Goal: Task Accomplishment & Management: Use online tool/utility

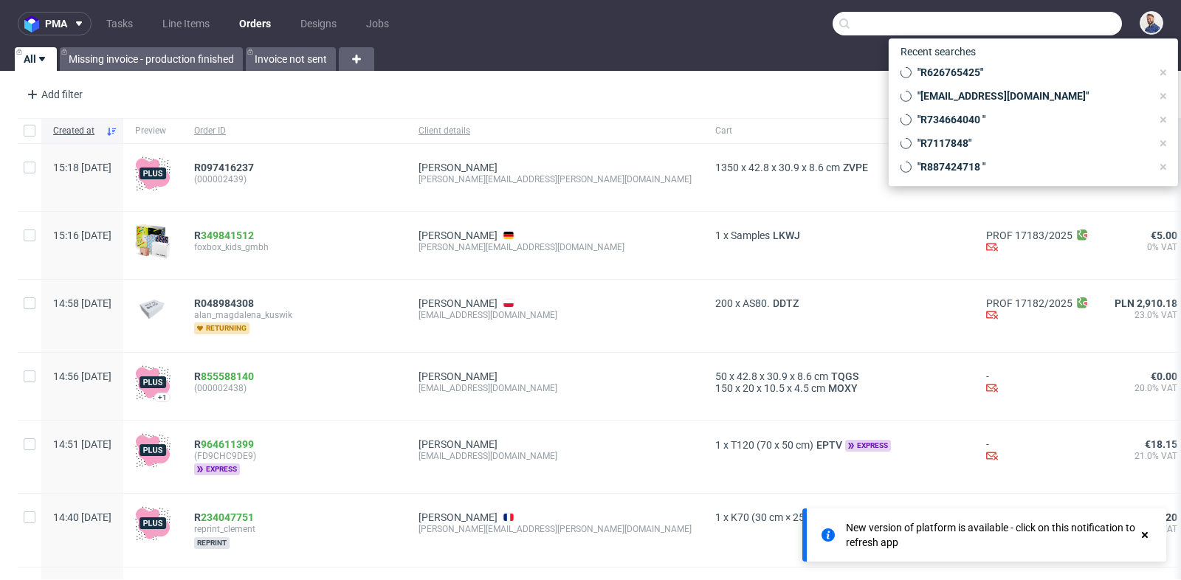
click at [1045, 18] on input "text" at bounding box center [977, 24] width 289 height 24
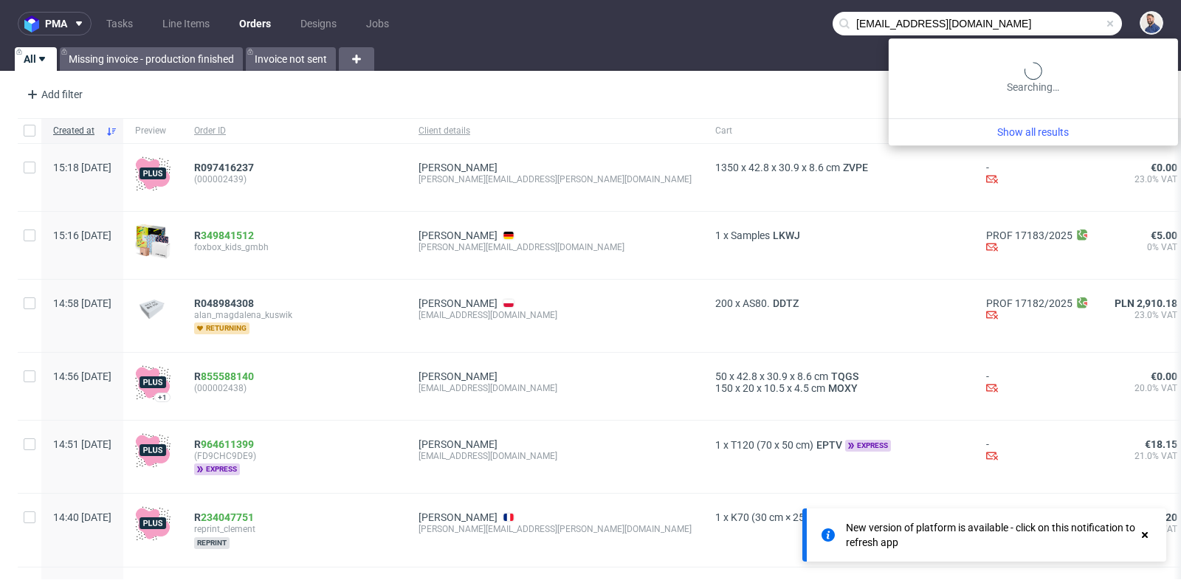
type input "buglionecamiceria@libero.it"
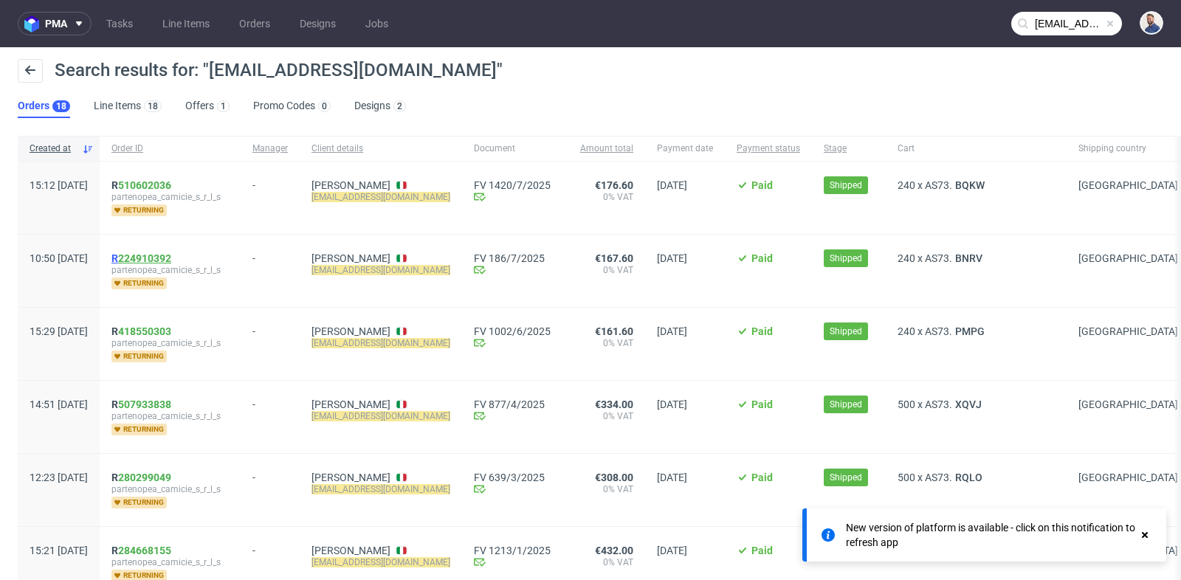
click at [171, 254] on link "224910392" at bounding box center [144, 258] width 53 height 12
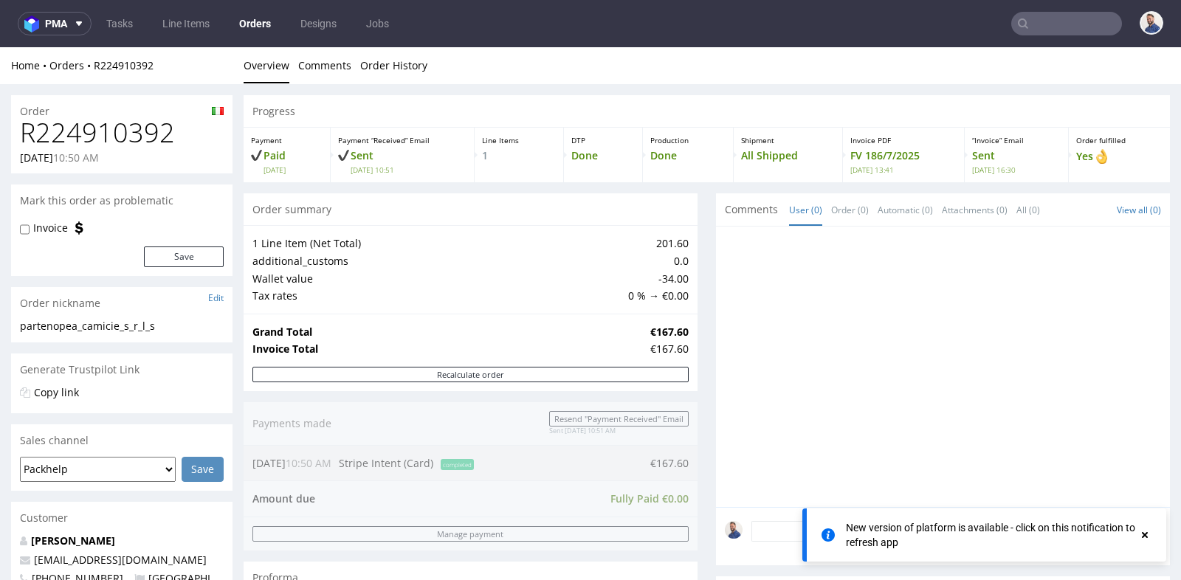
click at [708, 202] on div "Progress Payment Paid Thu 03 Jul Payment “Received” Email Sent Thu 3 Jul 10:51 …" at bounding box center [707, 527] width 926 height 865
click at [698, 202] on div "Progress Payment Paid Thu 03 Jul Payment “Received” Email Sent Thu 3 Jul 10:51 …" at bounding box center [707, 527] width 926 height 865
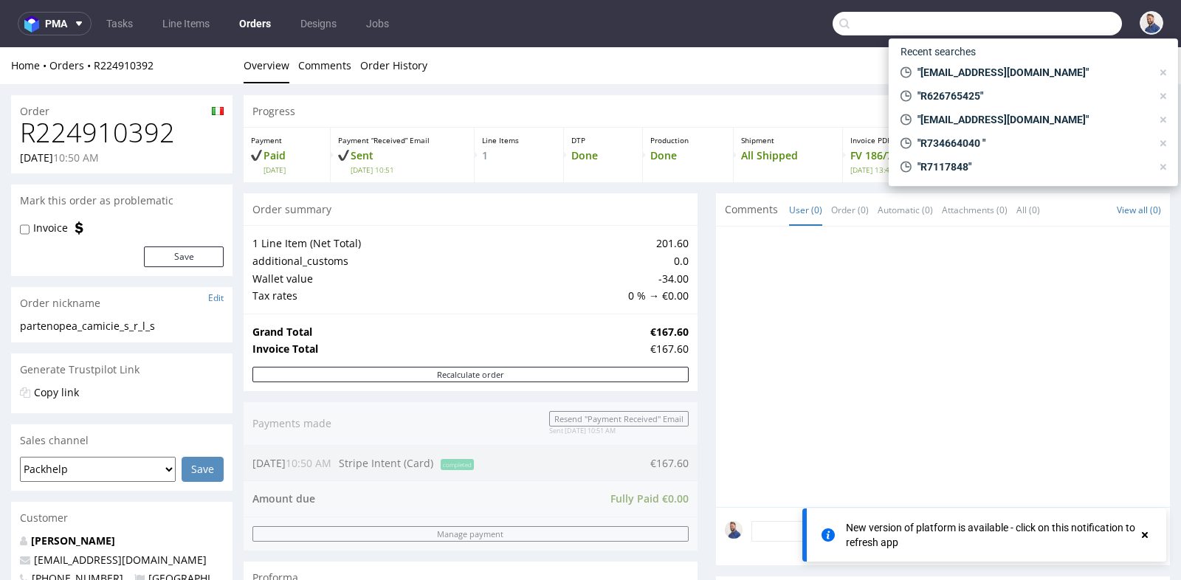
click at [1039, 19] on input "text" at bounding box center [977, 24] width 289 height 24
paste input "R181855731"
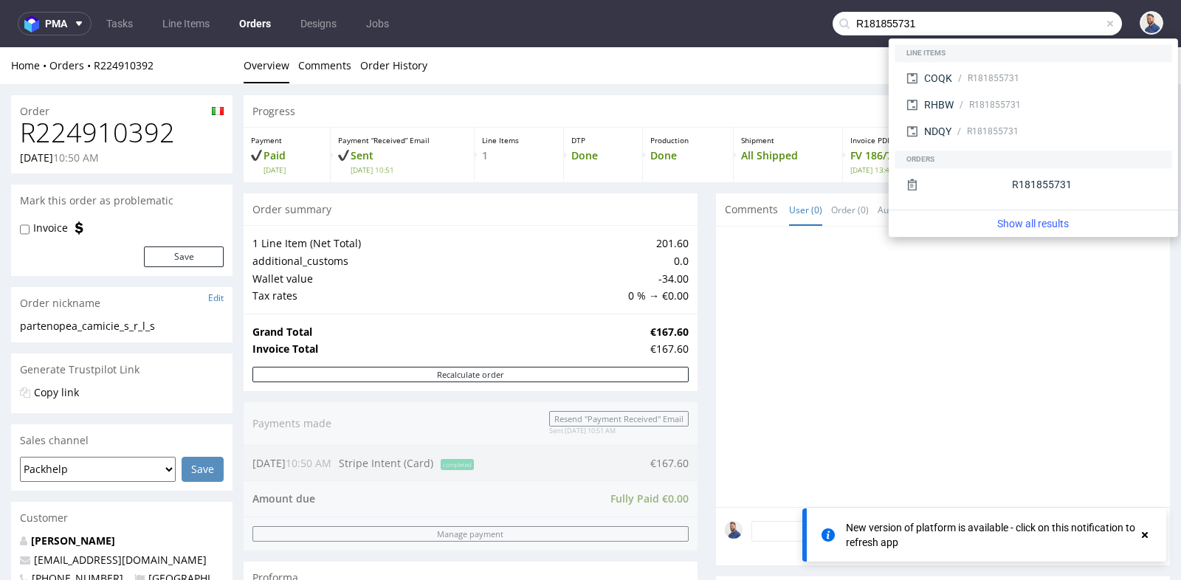
type input "R181855731"
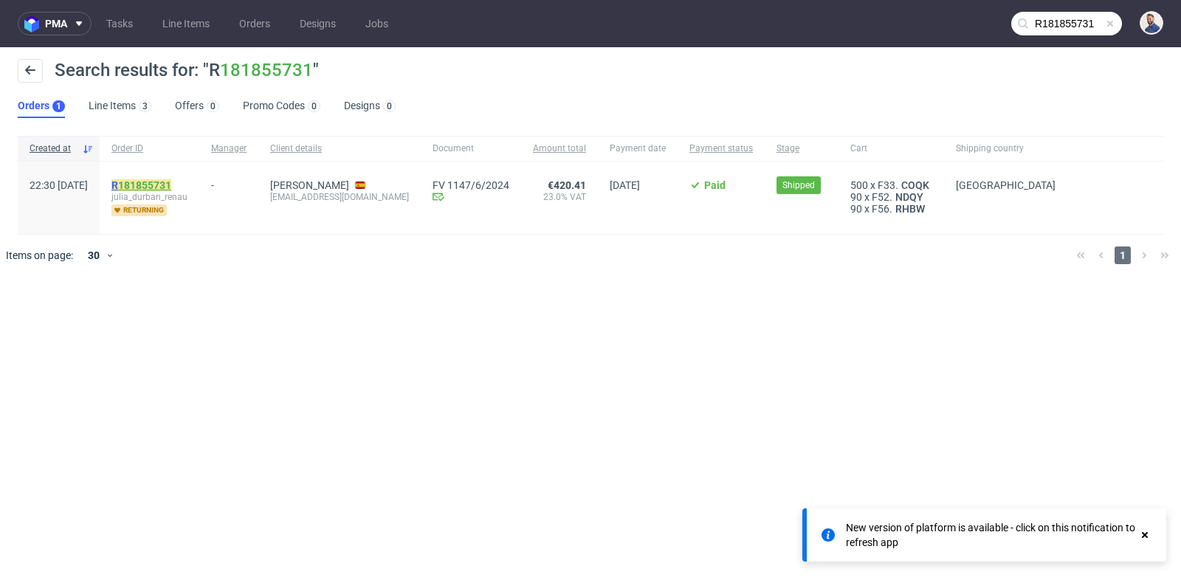
click at [171, 185] on link "181855731" at bounding box center [144, 185] width 53 height 12
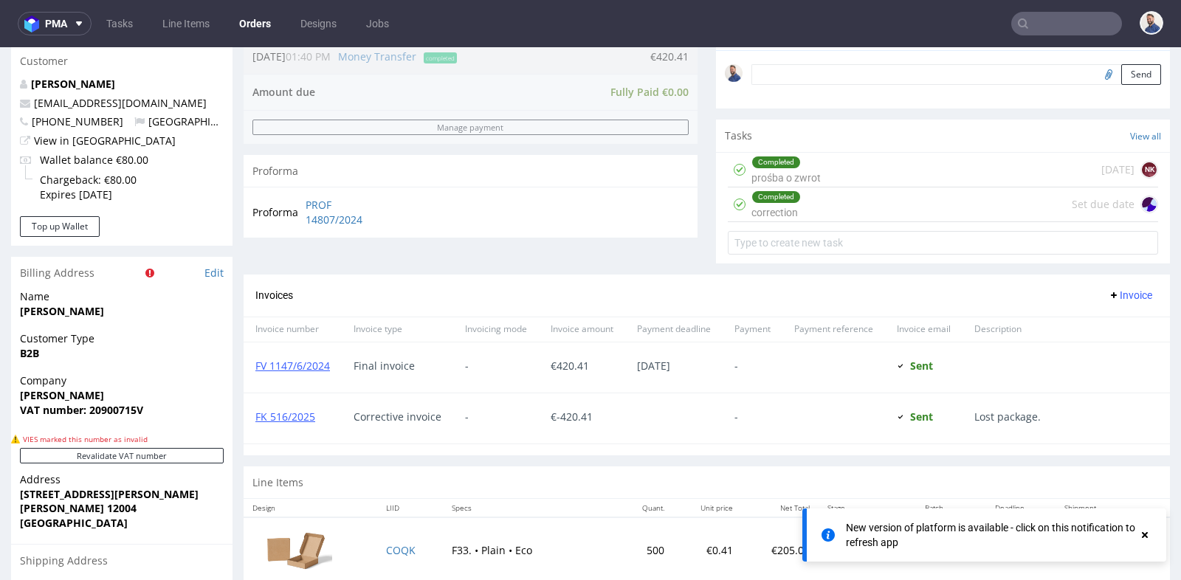
scroll to position [492, 0]
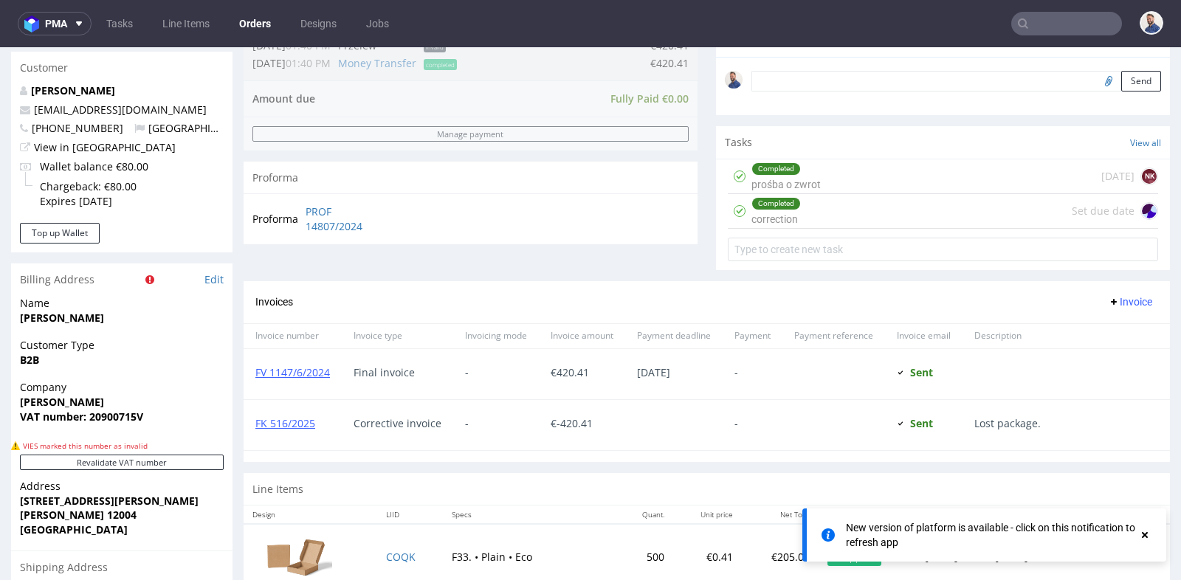
click at [838, 205] on div "Completed correction Set due date" at bounding box center [943, 211] width 430 height 35
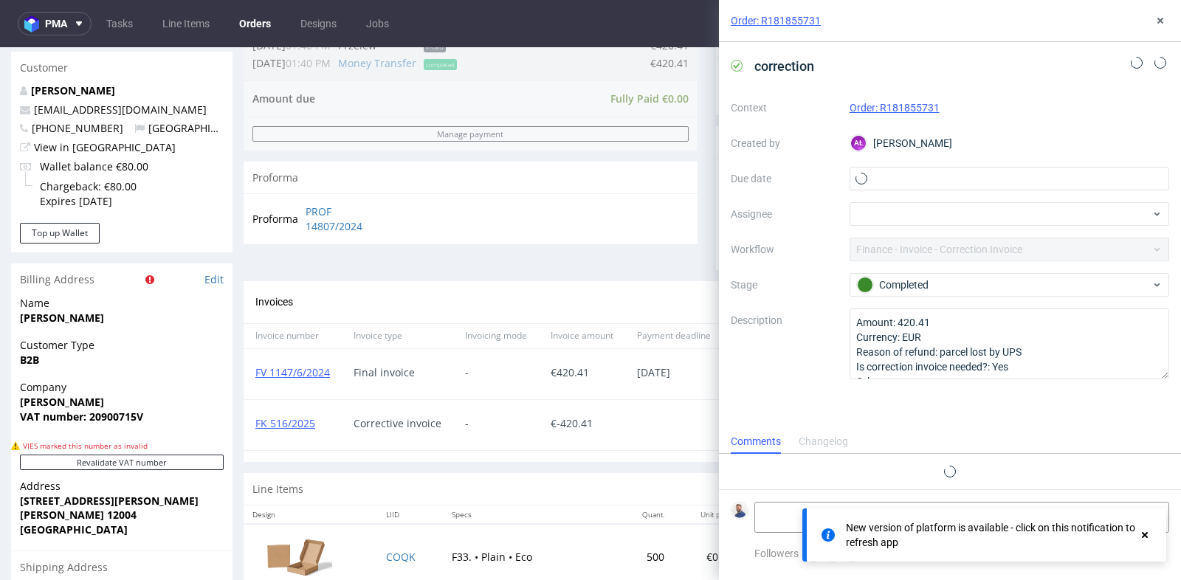
scroll to position [11, 0]
click at [1161, 19] on use at bounding box center [1161, 21] width 6 height 6
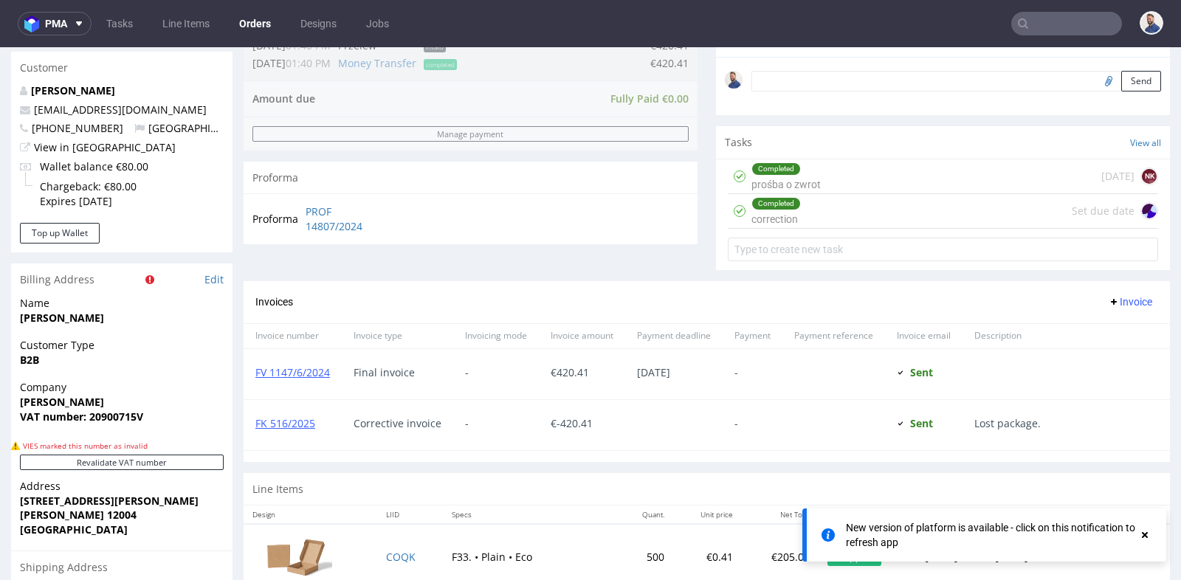
click at [888, 177] on div "Completed prośba o zwrot 23 days ago NK" at bounding box center [943, 176] width 430 height 35
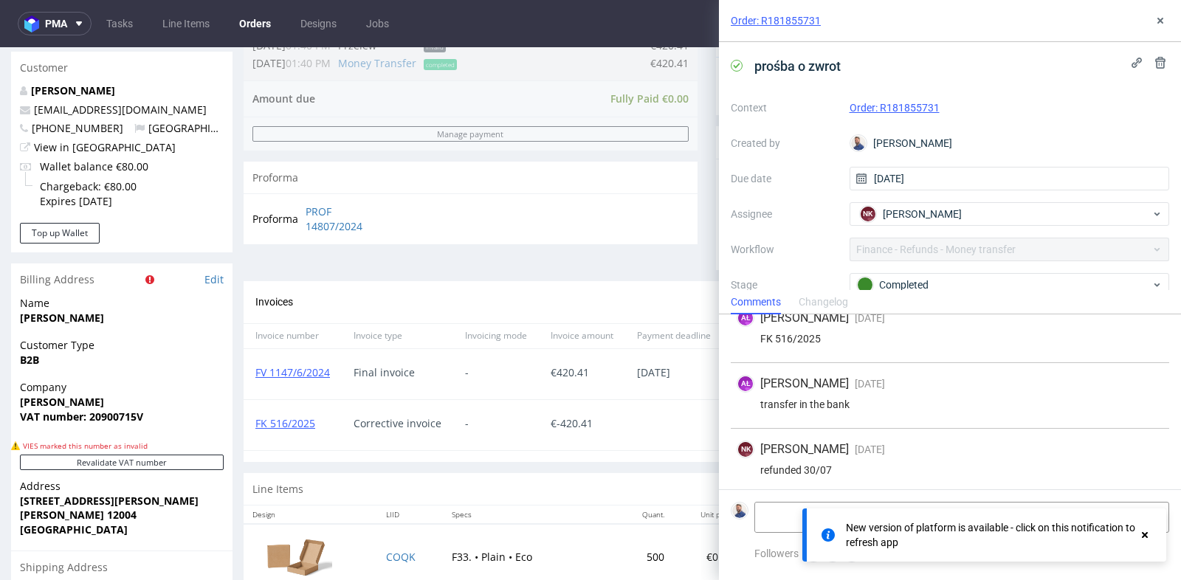
scroll to position [96, 0]
click at [1163, 22] on icon at bounding box center [1161, 21] width 12 height 12
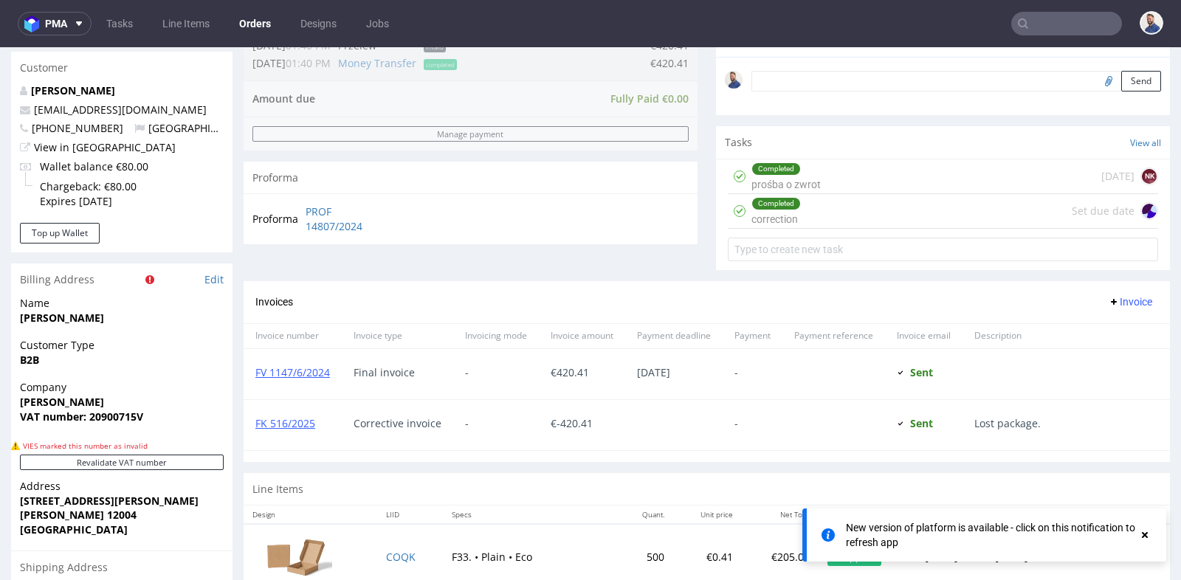
click at [1071, 26] on input "text" at bounding box center [1066, 24] width 111 height 24
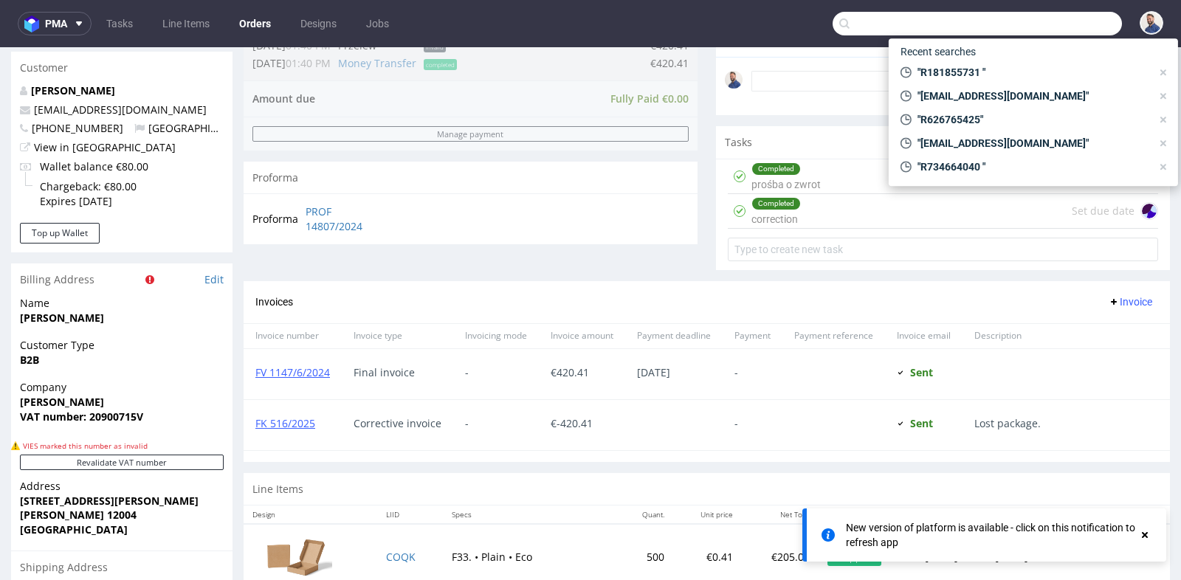
paste input "R959920379"
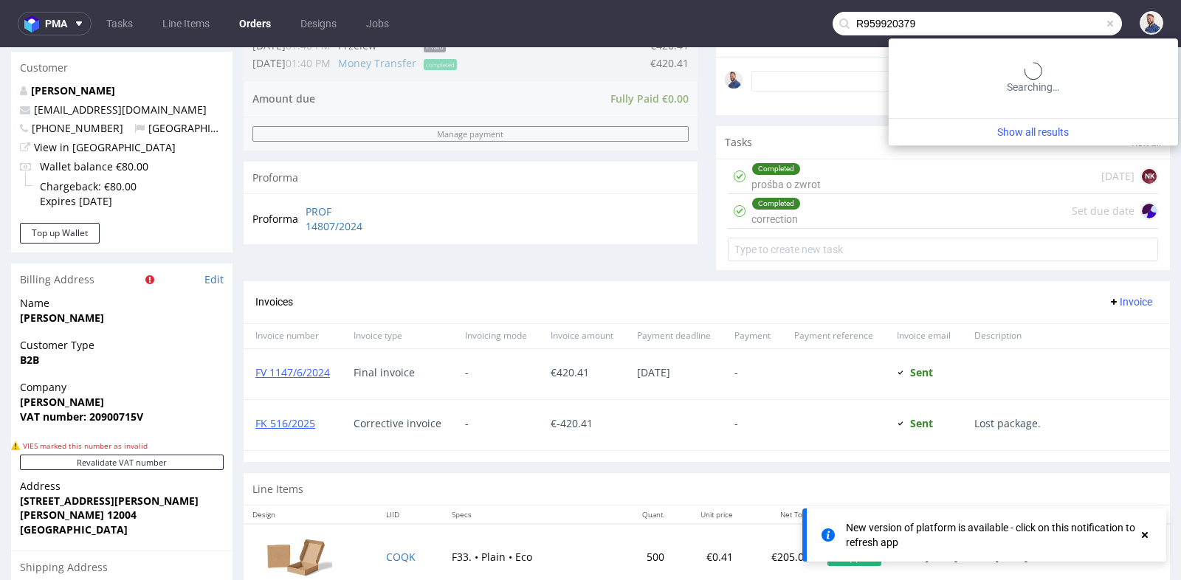
type input "R959920379"
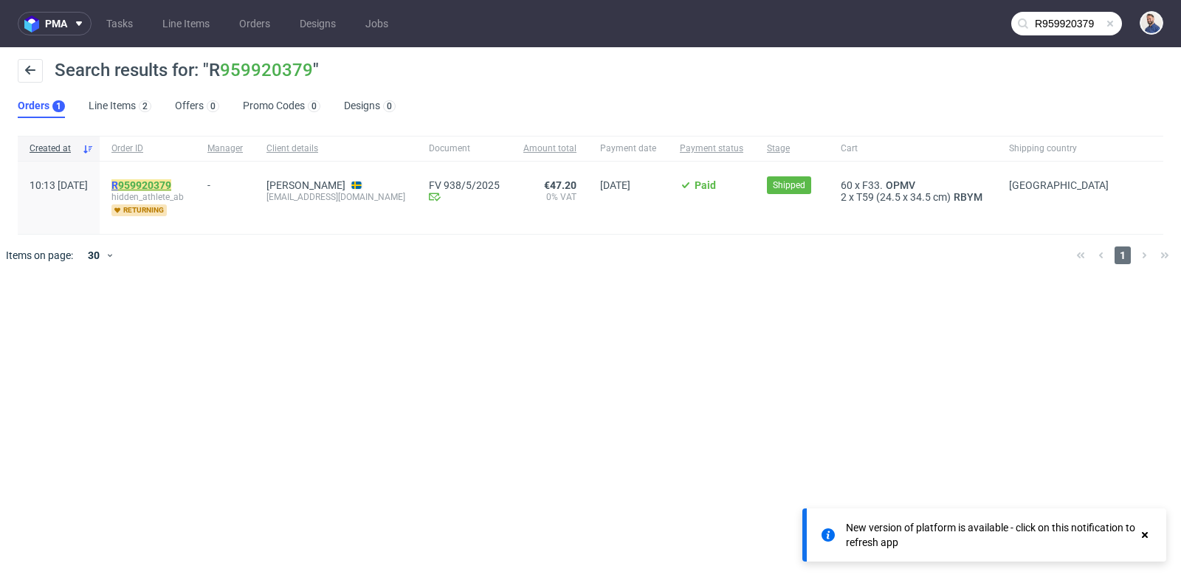
click at [171, 186] on link "959920379" at bounding box center [144, 185] width 53 height 12
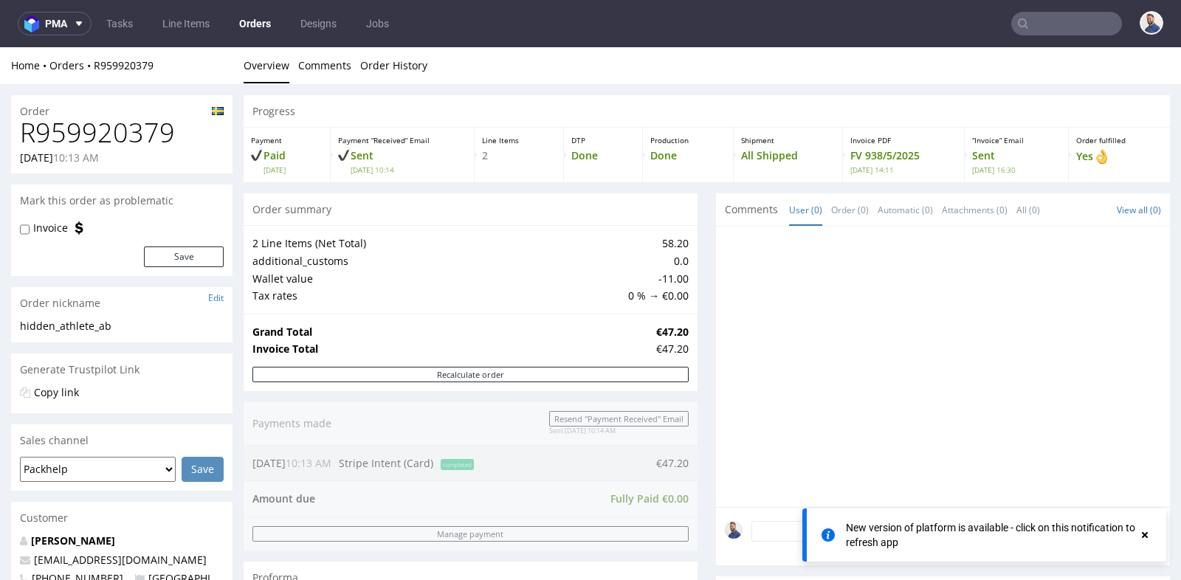
click at [697, 202] on div "Progress Payment Paid Mon 19 May Payment “Received” Email Sent Mon 19 May 10:14…" at bounding box center [707, 543] width 926 height 897
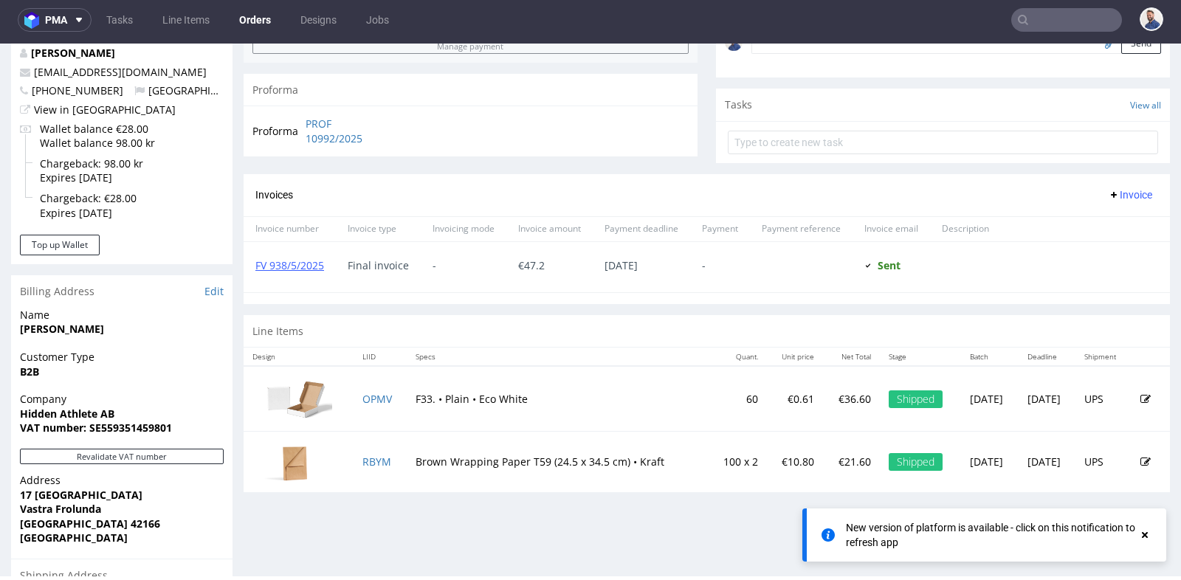
scroll to position [452, 0]
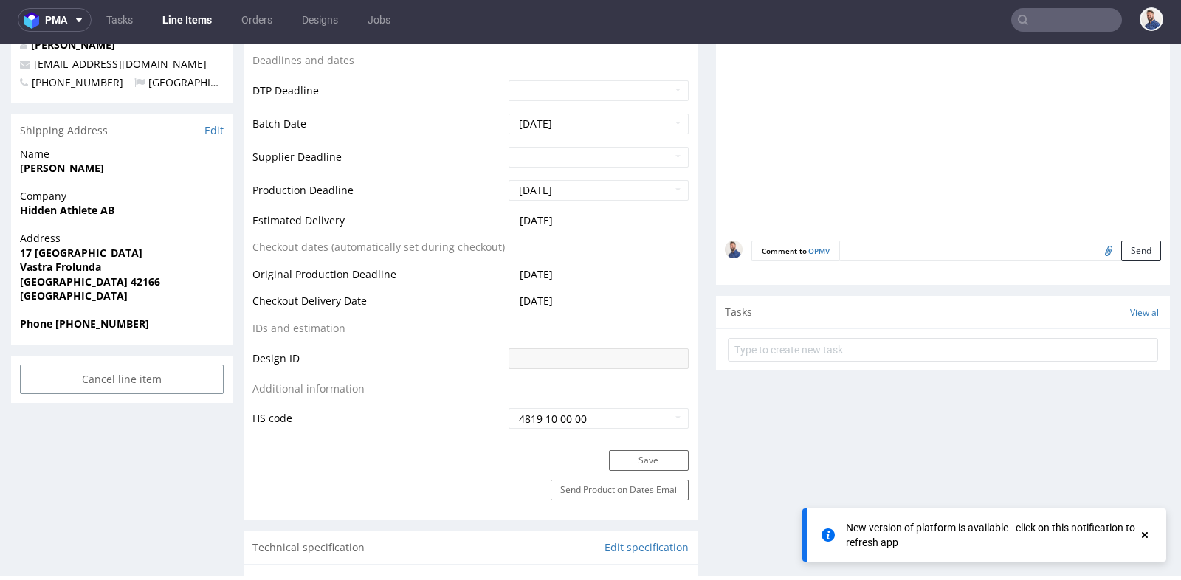
scroll to position [557, 0]
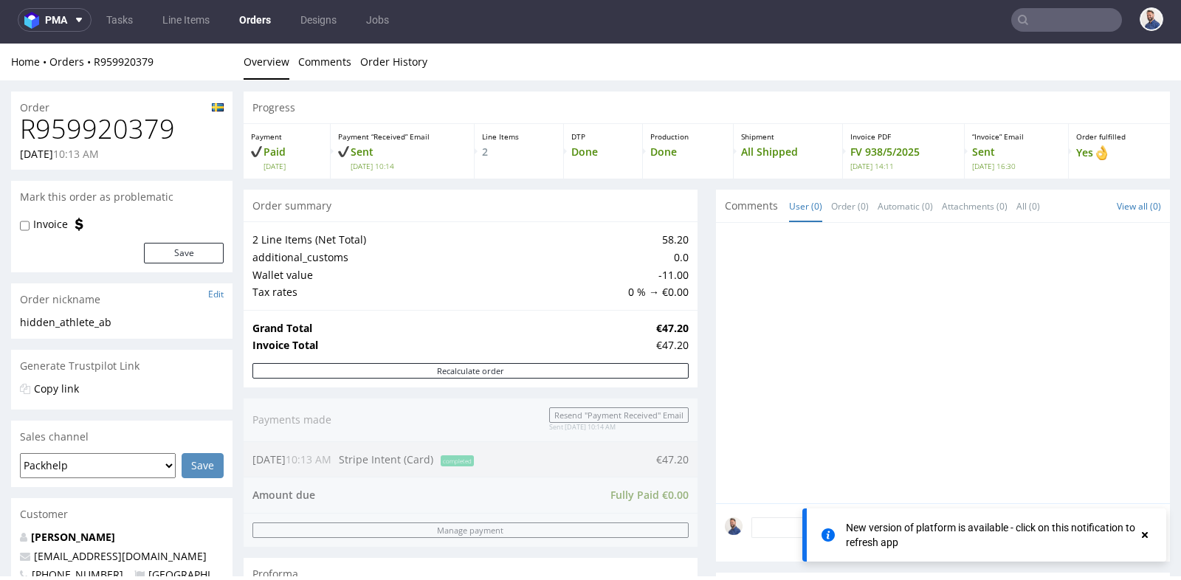
click at [701, 245] on div "Progress Payment Paid Mon 19 May Payment “Received” Email Sent Mon 19 May 10:14…" at bounding box center [707, 540] width 926 height 897
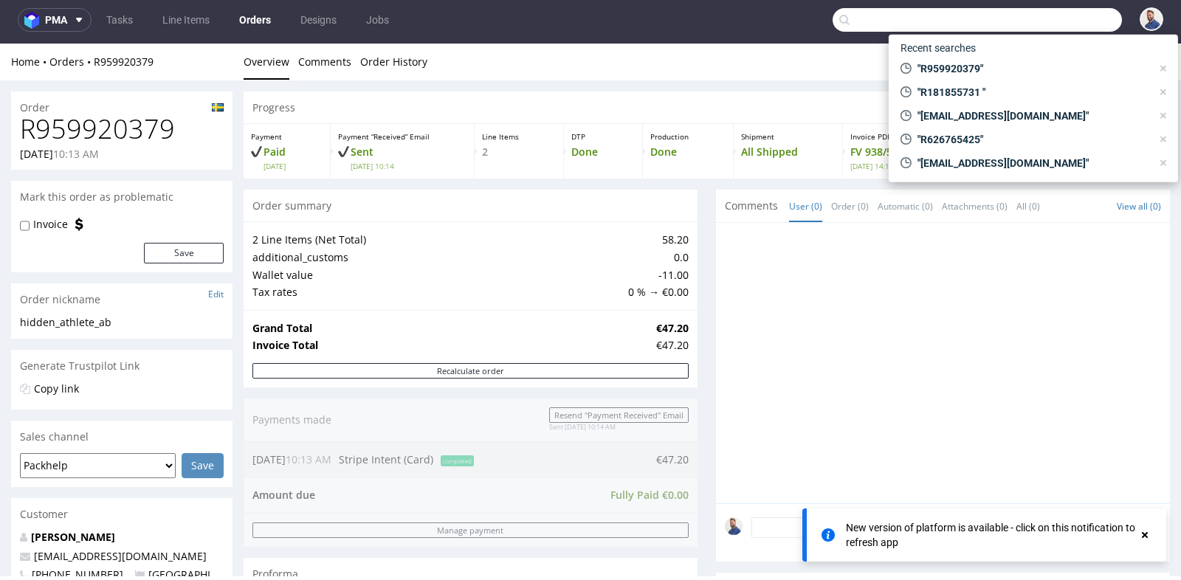
click at [1073, 27] on input "text" at bounding box center [977, 20] width 289 height 24
paste input "R809426071"
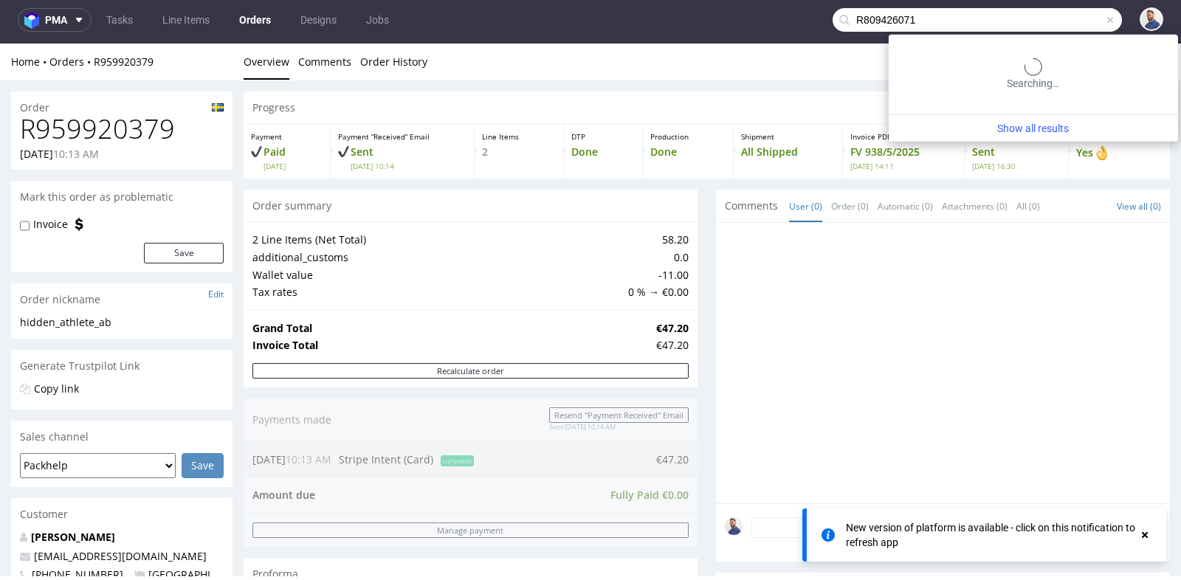
type input "R809426071"
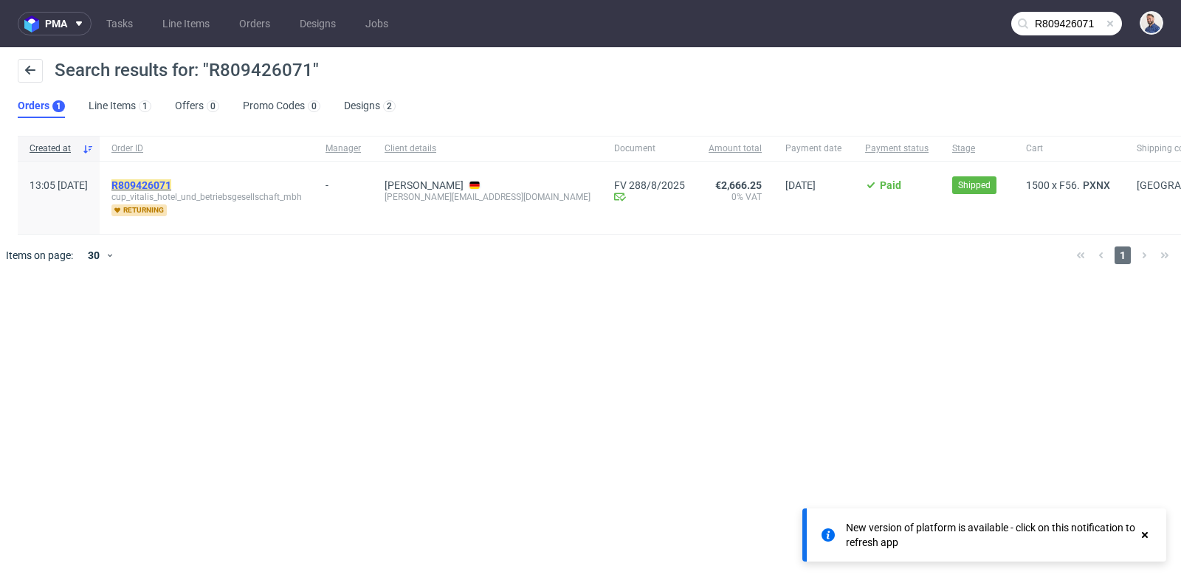
click at [171, 186] on mark "R809426071" at bounding box center [141, 185] width 60 height 12
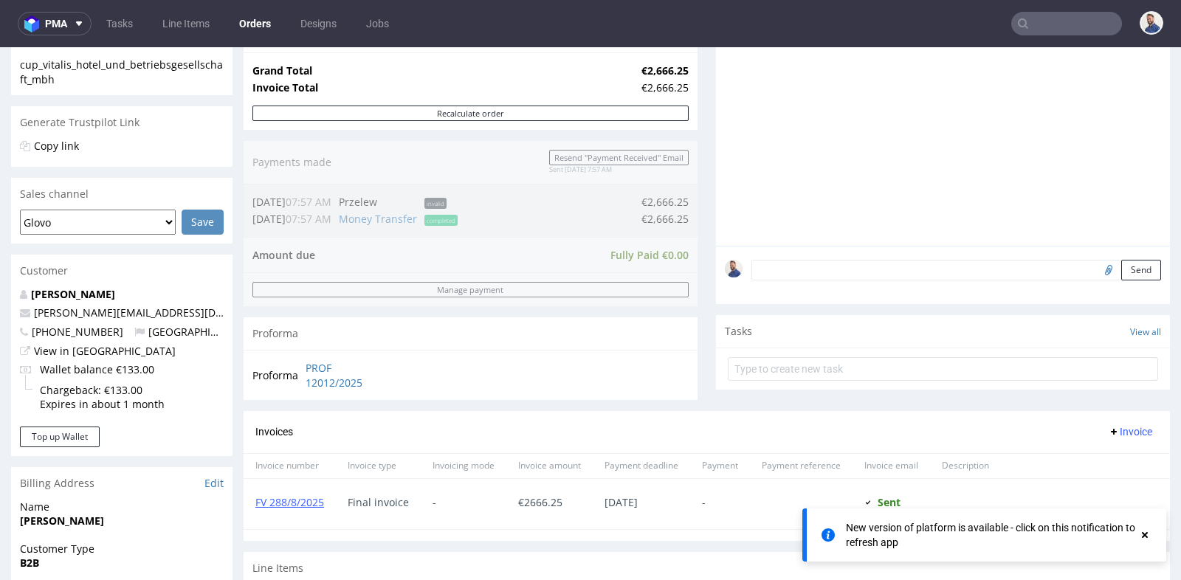
scroll to position [262, 0]
drag, startPoint x: 188, startPoint y: 310, endPoint x: 35, endPoint y: 313, distance: 152.8
click at [35, 313] on p "susanne.nilk@cup.de" at bounding box center [122, 312] width 204 height 15
copy link "susanne.nilk@cup.de"
click at [705, 86] on div "Progress Payment Paid Mon 02 Jun Payment “Received” Email Sent Mon 2 Jun 07:57 …" at bounding box center [707, 268] width 926 height 870
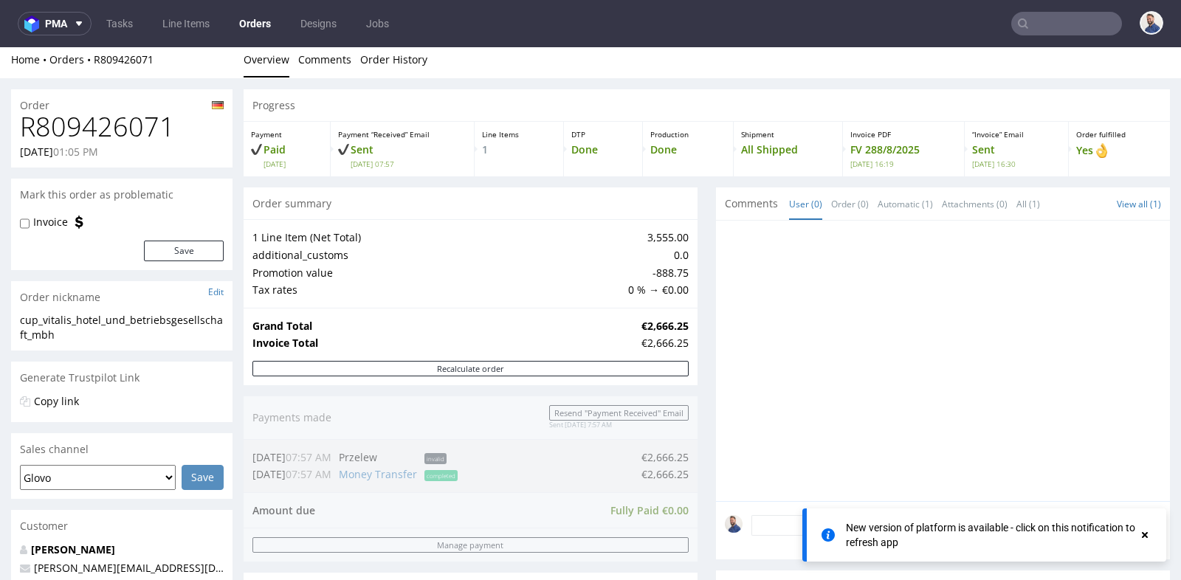
scroll to position [0, 0]
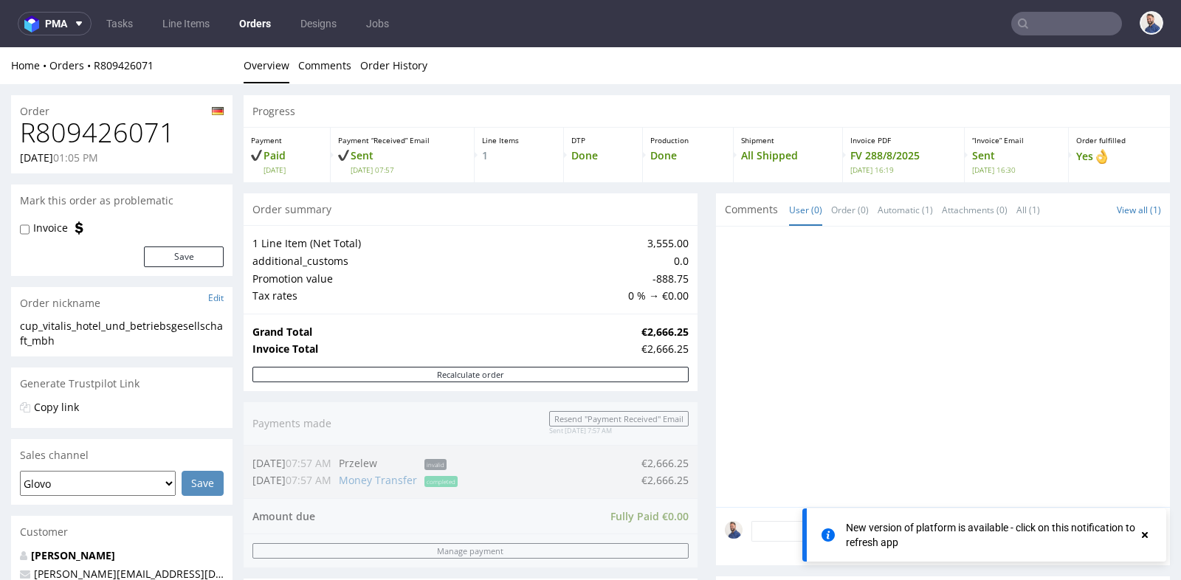
click at [93, 128] on h1 "R809426071" at bounding box center [122, 133] width 204 height 30
copy h1 "R809426071"
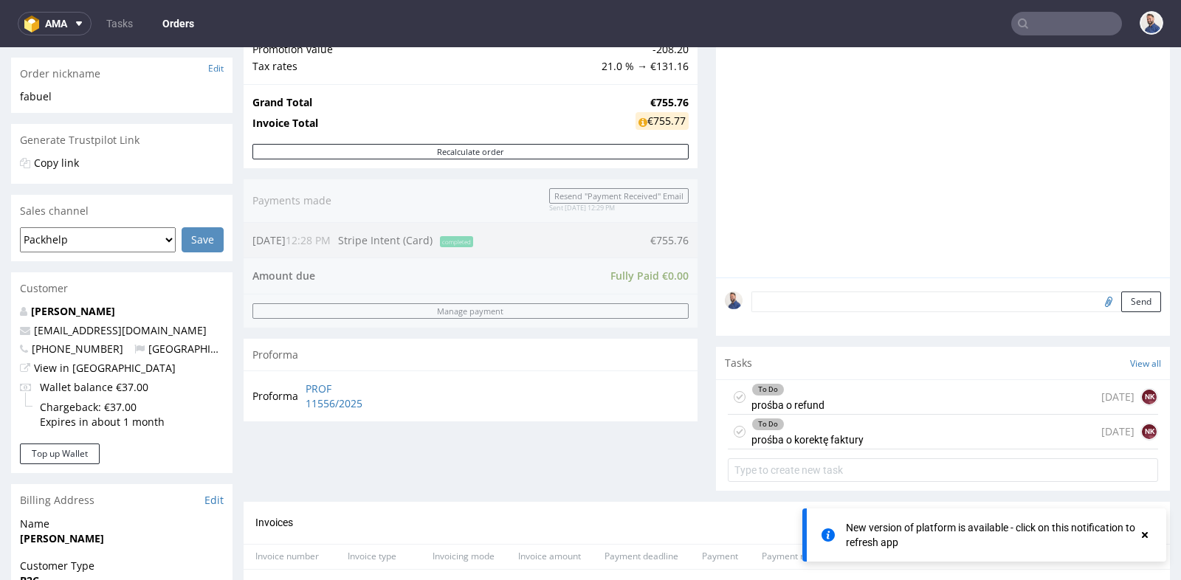
scroll to position [11, 0]
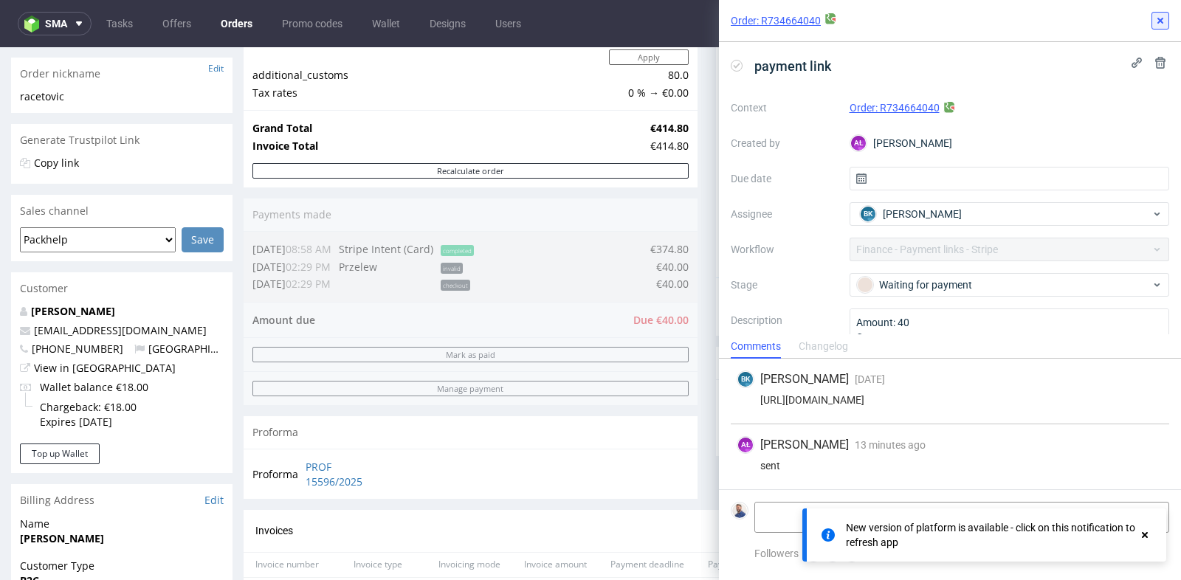
scroll to position [54, 0]
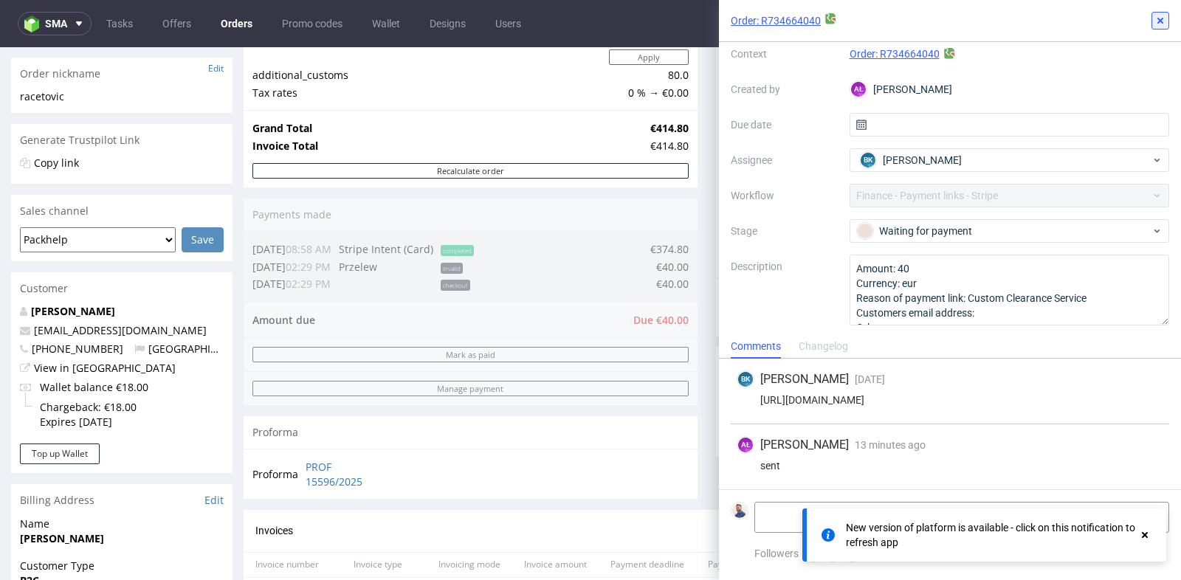
click at [1166, 18] on icon at bounding box center [1161, 21] width 12 height 12
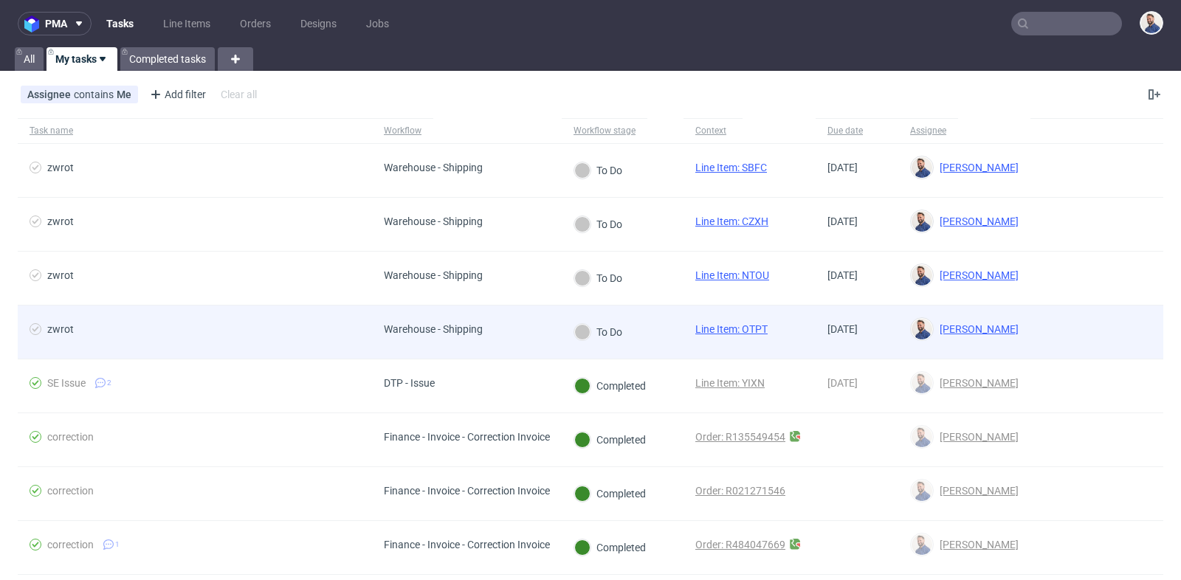
click at [191, 331] on span "zwrot" at bounding box center [195, 332] width 331 height 18
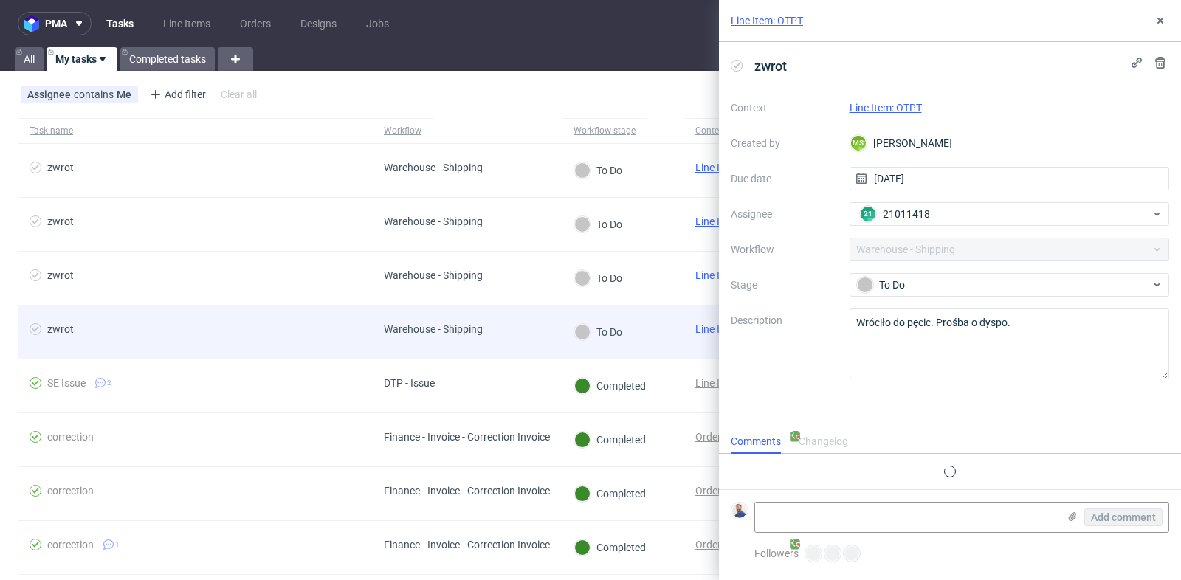
scroll to position [11, 0]
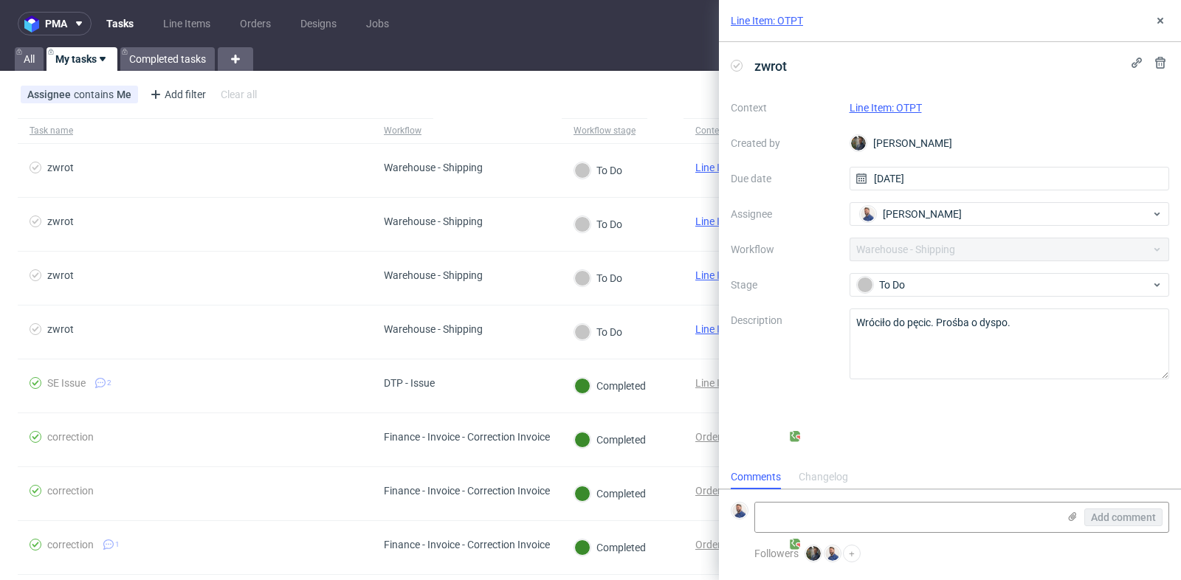
click at [910, 108] on link "Line Item: OTPT" at bounding box center [886, 108] width 72 height 12
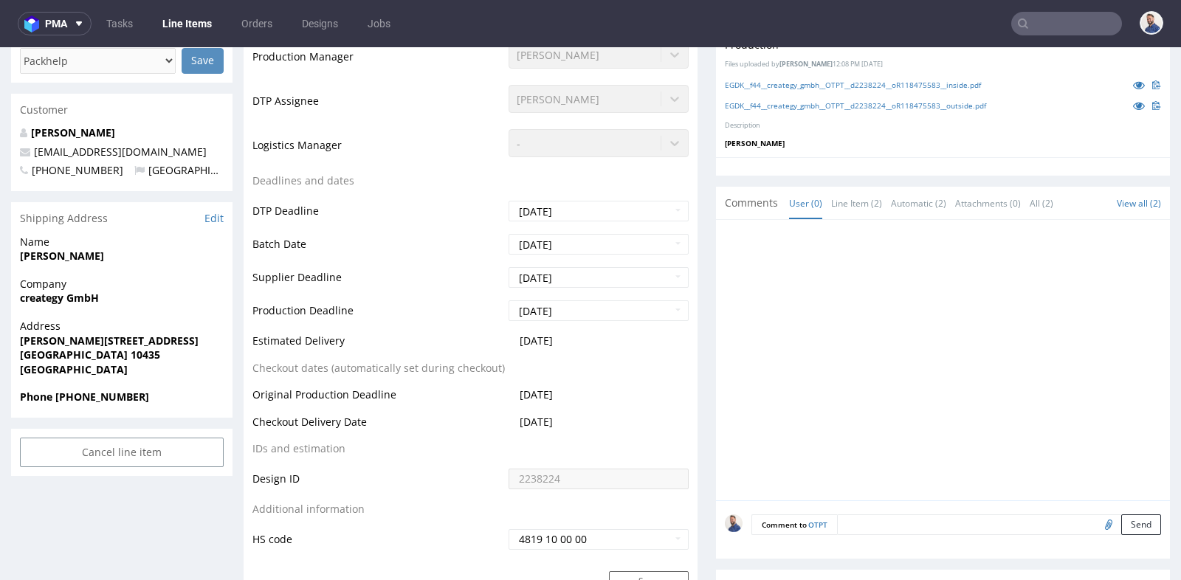
scroll to position [426, 0]
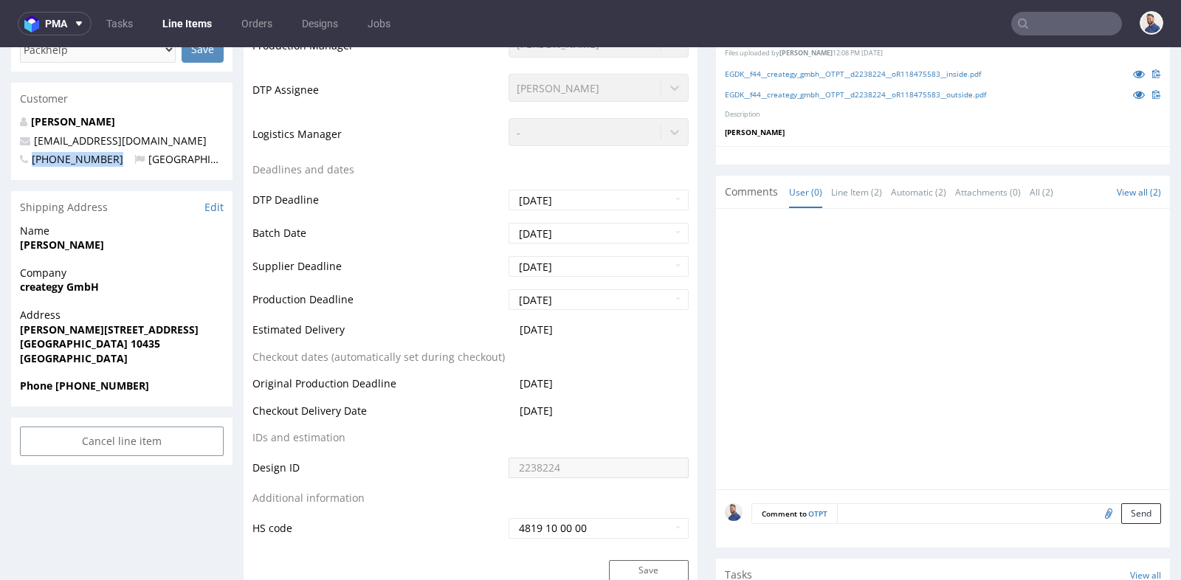
drag, startPoint x: 112, startPoint y: 159, endPoint x: 35, endPoint y: 161, distance: 76.8
click at [35, 161] on p "+491742486534 Germany" at bounding box center [122, 159] width 204 height 15
copy span "491742486534"
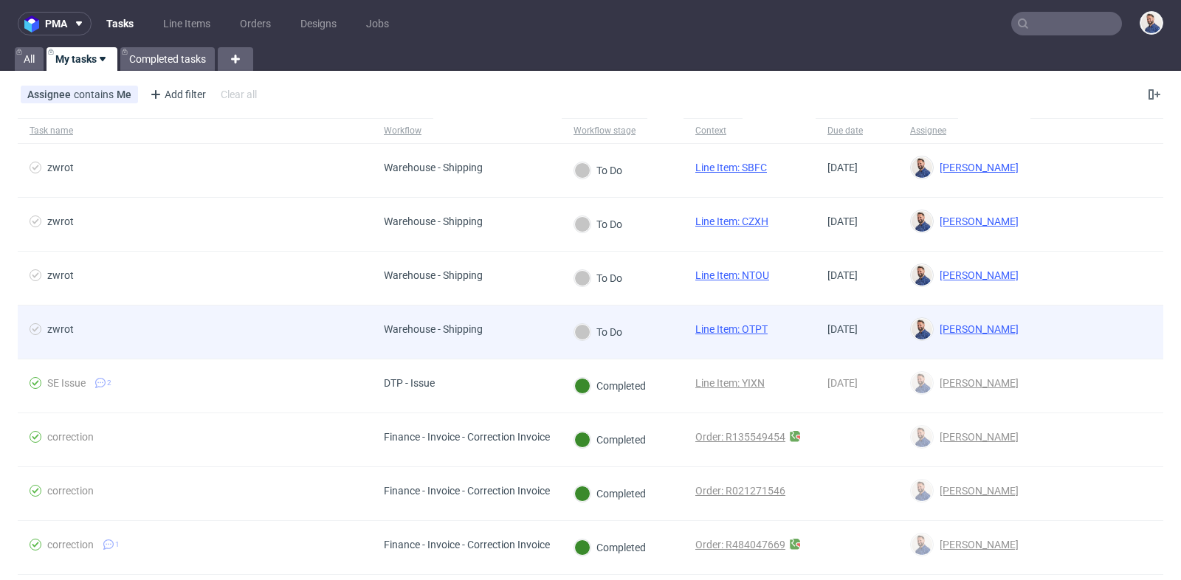
click at [230, 327] on span "zwrot" at bounding box center [195, 332] width 331 height 18
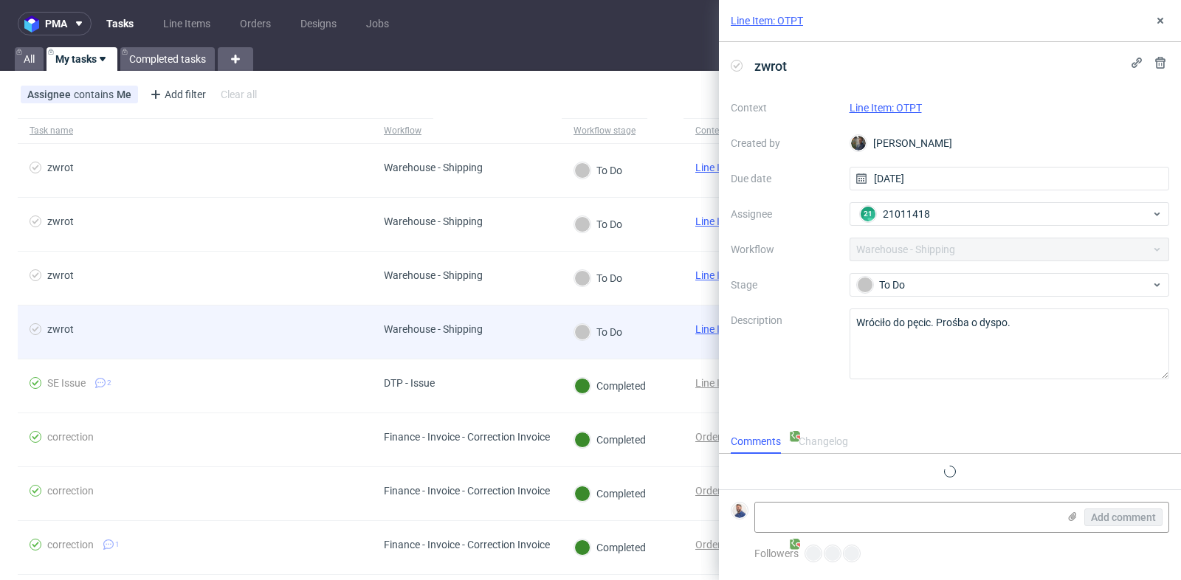
scroll to position [11, 0]
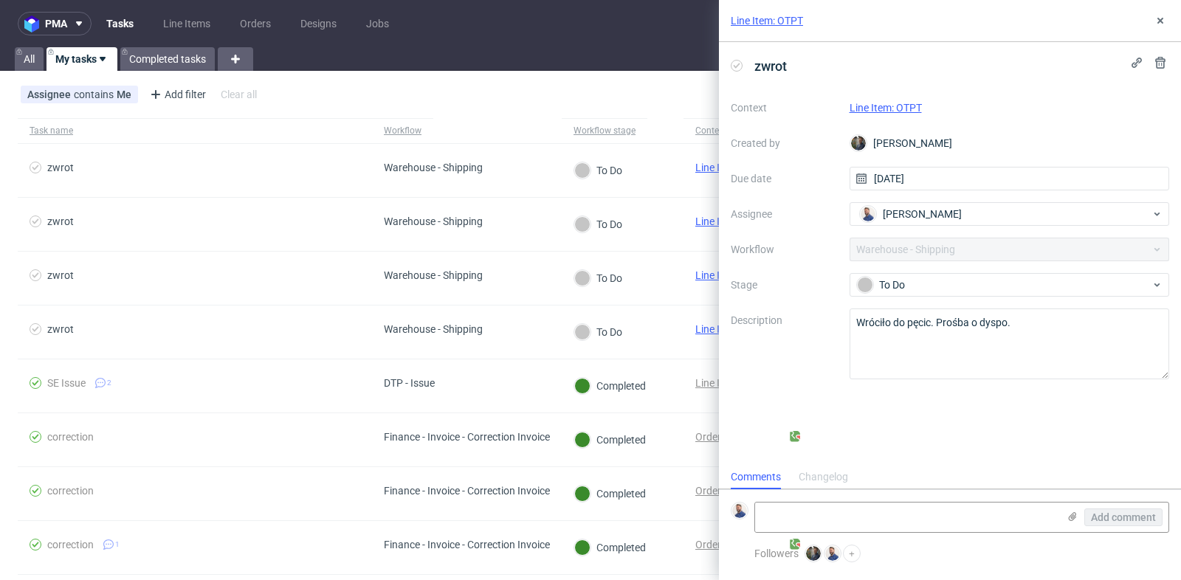
click at [900, 109] on link "Line Item: OTPT" at bounding box center [886, 108] width 72 height 12
click at [842, 518] on textarea at bounding box center [906, 518] width 303 height 30
type textarea "Client contacted"
click at [1134, 513] on span "Add comment" at bounding box center [1123, 517] width 65 height 10
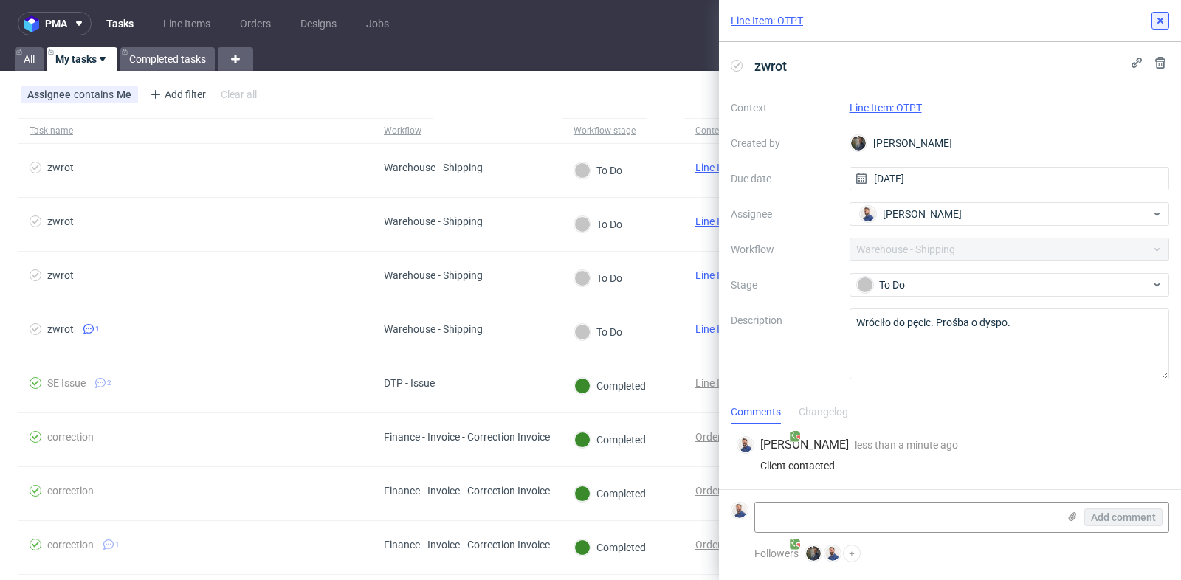
click at [1163, 17] on icon at bounding box center [1161, 21] width 12 height 12
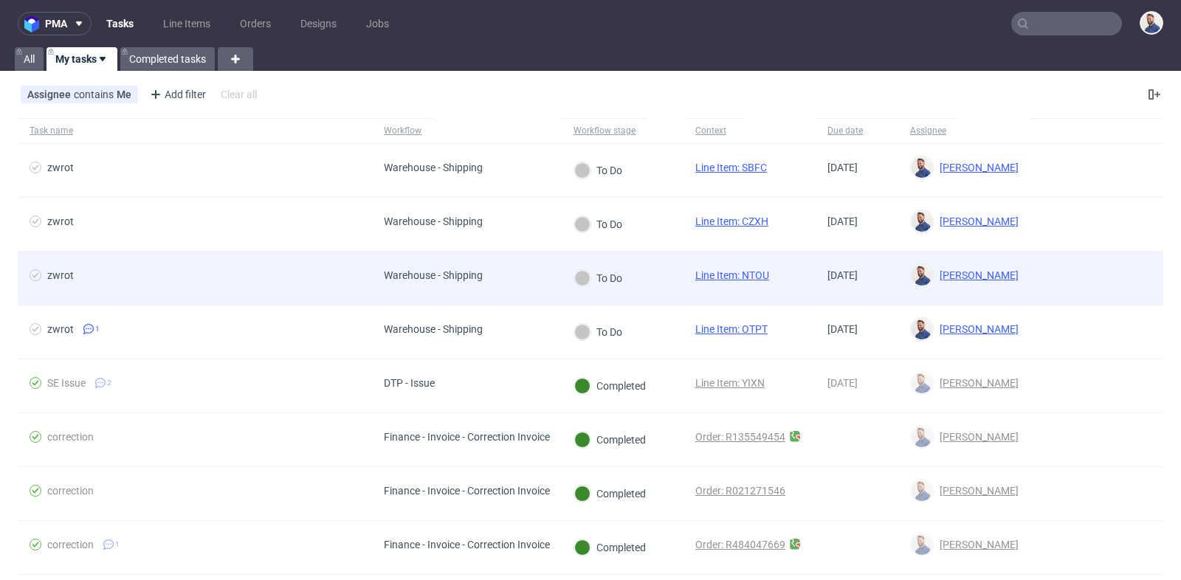
click at [198, 275] on span "zwrot" at bounding box center [195, 278] width 331 height 18
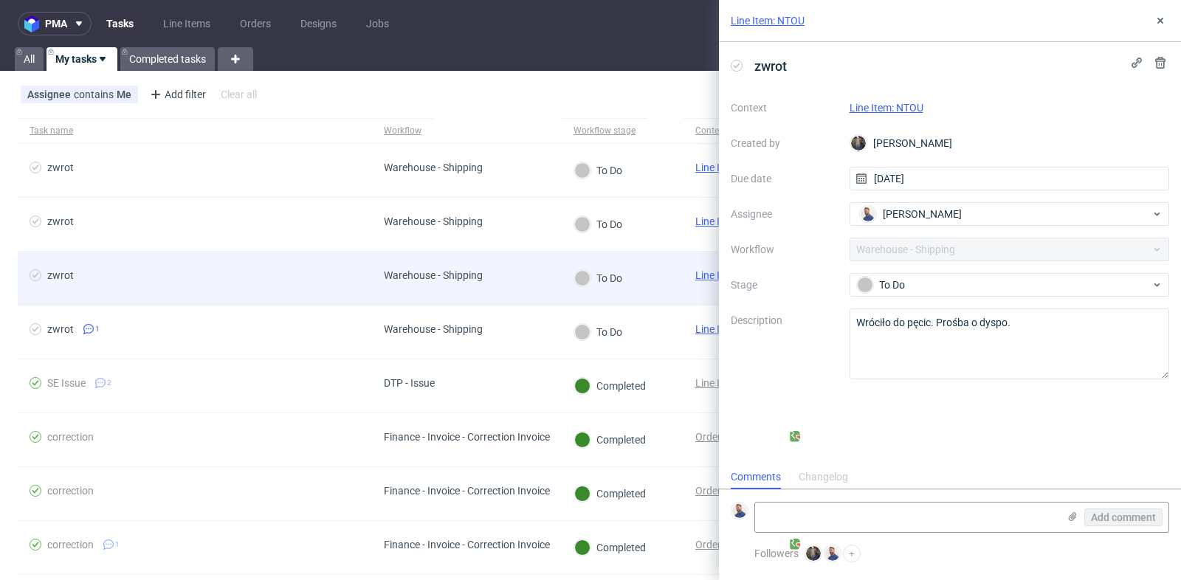
scroll to position [11, 0]
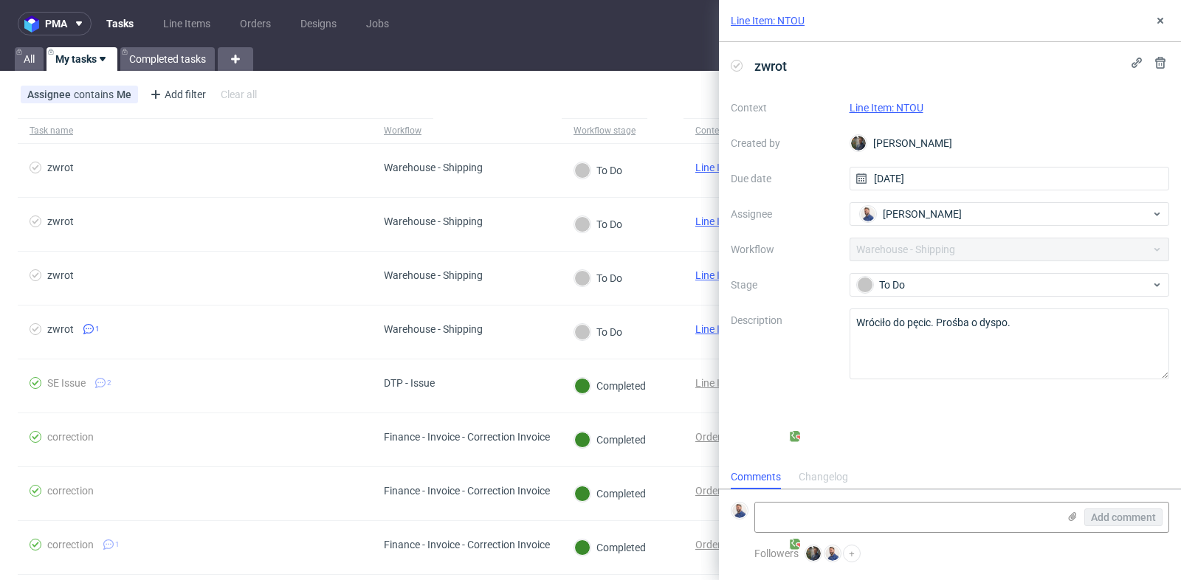
click at [899, 107] on link "Line Item: NTOU" at bounding box center [887, 108] width 74 height 12
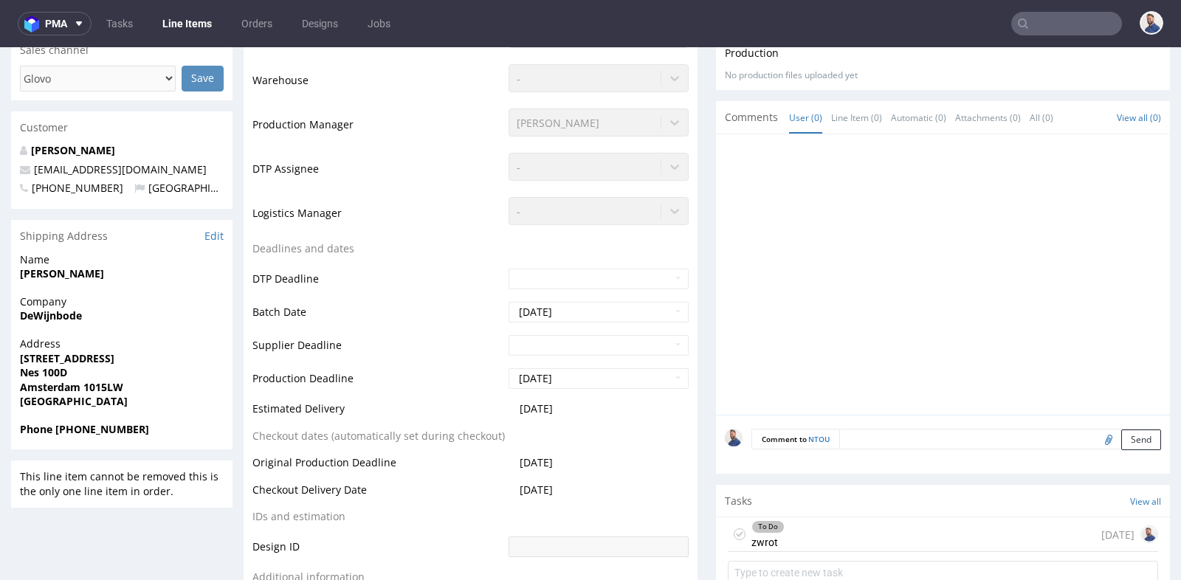
scroll to position [459, 0]
